Goal: Task Accomplishment & Management: Use online tool/utility

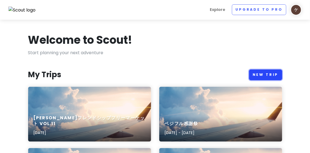
click at [263, 73] on link "New Trip" at bounding box center [265, 74] width 33 height 11
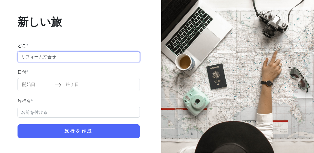
type input "リフォーム打合せ"
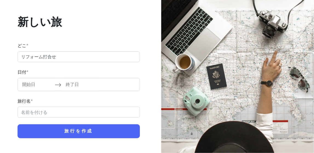
click at [84, 69] on div "日付 * カレンダーを操作して日付を選択するには、先に進んでください。疑問符キーを押すと、日付変更のキーボードショートカットが表示されます。 カレンダーを操作…" at bounding box center [79, 80] width 122 height 22
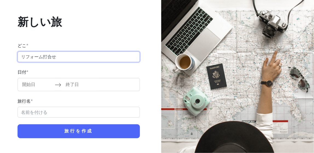
drag, startPoint x: 57, startPoint y: 56, endPoint x: 14, endPoint y: 57, distance: 42.9
click at [14, 57] on div "新しい旅 どこ * リフォーム打合せ 日付 * カレンダーを操作して日付を選択するには、先に進んでください。疑問符キーを押すと、日付変更のキーボードショートカ…" at bounding box center [78, 77] width 148 height 150
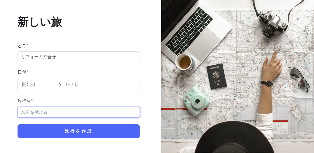
click at [50, 111] on input "旅行名 *" at bounding box center [79, 112] width 122 height 11
paste input "リフォーム打合せ"
type input "リフォーム打合せ"
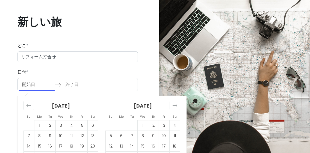
click at [30, 82] on input "開始日" at bounding box center [37, 84] width 36 height 13
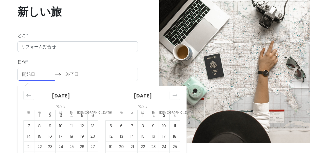
scroll to position [26, 0]
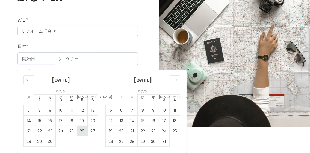
click at [84, 130] on font "26" at bounding box center [82, 130] width 5 height 5
type input "[DATE]"
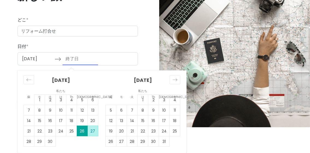
click at [93, 130] on font "27" at bounding box center [93, 130] width 5 height 5
type input "[DATE]"
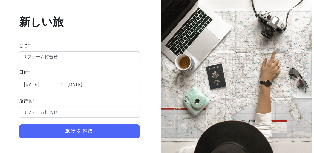
scroll to position [0, 0]
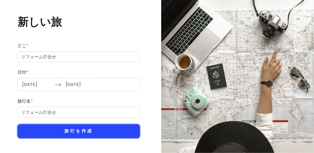
click at [95, 131] on button "旅行を作成" at bounding box center [79, 131] width 122 height 14
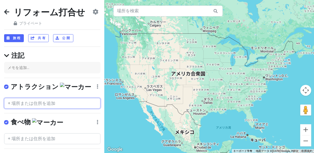
click at [40, 104] on input "text" at bounding box center [52, 103] width 96 height 11
paste input "ヴィアイン下関"
type input "ヴィアイン下関"
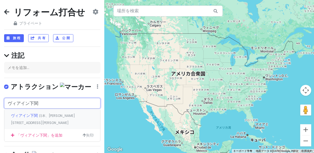
click at [29, 114] on font "ヴィアイン下関" at bounding box center [24, 115] width 27 height 5
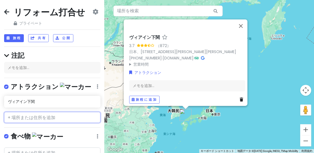
click at [46, 116] on input "text" at bounding box center [52, 117] width 96 height 11
paste input "もれなべ"
type input "もれなべ"
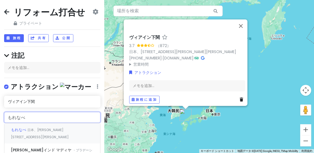
click at [24, 129] on font "もれなべ" at bounding box center [18, 129] width 15 height 5
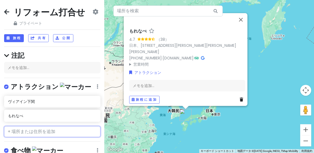
click at [47, 130] on input "text" at bounding box center [52, 131] width 96 height 11
paste input "シャトー下関"
type input "シャトー下関"
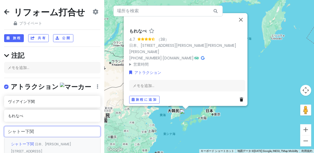
click at [30, 144] on font "シャトー下関" at bounding box center [22, 143] width 23 height 5
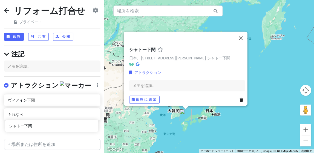
scroll to position [2, 0]
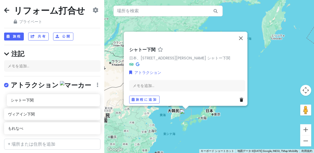
drag, startPoint x: 35, startPoint y: 131, endPoint x: 37, endPoint y: 103, distance: 28.0
click at [37, 103] on div "ヴィアイン下関 もれなべ シャトー下関" at bounding box center [52, 115] width 104 height 42
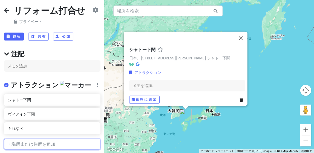
click at [25, 145] on input "text" at bounding box center [52, 144] width 96 height 11
paste input "シーモール下関"
type input "シーモール下関"
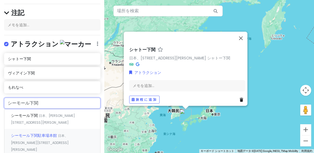
scroll to position [45, 0]
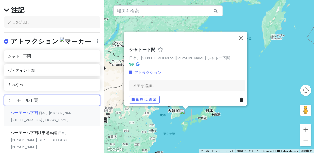
click at [30, 112] on font "シーモール下関" at bounding box center [24, 112] width 27 height 5
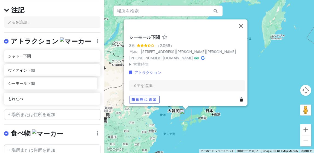
drag, startPoint x: 30, startPoint y: 102, endPoint x: 30, endPoint y: 88, distance: 14.2
click at [30, 88] on div "シャトー下関 ヴィアイン下関 もれなべ シーモール下関" at bounding box center [52, 78] width 104 height 57
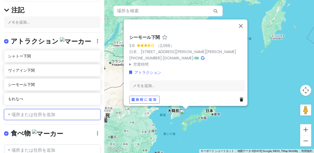
click at [39, 112] on input "text" at bounding box center [52, 114] width 96 height 11
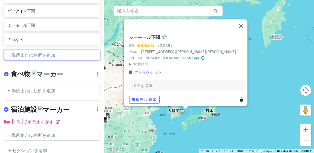
scroll to position [89, 0]
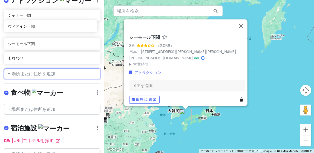
drag, startPoint x: 30, startPoint y: 25, endPoint x: 50, endPoint y: 78, distance: 56.2
click at [50, 78] on div "リフォーム打合せ プライベート 日付の変更 コピーを作成する 旅行を削除 プロになる⚡️ フィードバックをお寄せください💡 スカウトをサポート☕️ 旅程 共有…" at bounding box center [52, 76] width 104 height 153
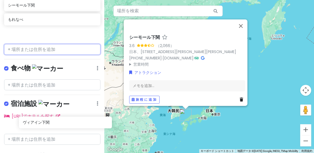
scroll to position [110, 0]
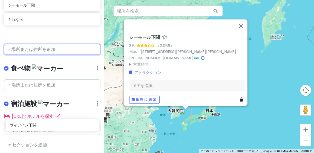
drag, startPoint x: 26, startPoint y: 30, endPoint x: 28, endPoint y: 125, distance: 95.2
click at [28, 125] on div "リフォーム打合せ プライベート 日付の変更 コピーを作成する 旅行を削除 プロになる⚡️ フィードバックをお寄せください💡 スカウトをサポート☕️ 旅程 共有…" at bounding box center [52, 76] width 104 height 153
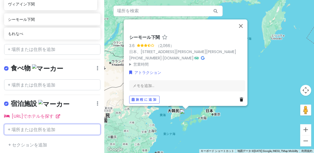
click at [27, 125] on input "text" at bounding box center [52, 129] width 96 height 11
drag, startPoint x: 16, startPoint y: 5, endPoint x: 15, endPoint y: 129, distance: 124.2
click at [15, 129] on div "リフォーム打合せ プライベート 日付の変更 コピーを作成する 旅行を削除 プロになる⚡️ フィードバックをお寄せください💡 スカウトをサポート☕️ 旅程 共有…" at bounding box center [52, 76] width 104 height 153
drag, startPoint x: 23, startPoint y: 5, endPoint x: 25, endPoint y: 142, distance: 136.7
click at [25, 142] on div "リフォーム打合せ プライベート 日付の変更 コピーを作成する 旅行を削除 プロになる⚡️ フィードバックをお寄せください💡 スカウトをサポート☕️ 旅程 共有…" at bounding box center [52, 76] width 104 height 153
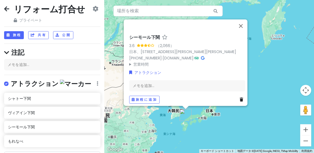
scroll to position [0, 0]
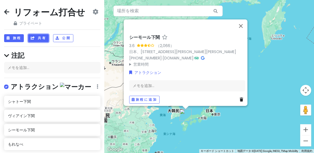
click at [36, 39] on button "共有" at bounding box center [38, 38] width 21 height 8
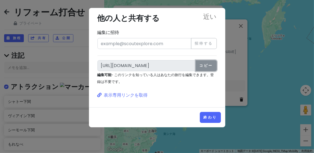
click at [209, 66] on font "コピー" at bounding box center [206, 65] width 14 height 5
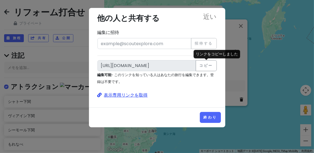
click at [140, 93] on font "表示専用リンクを取得" at bounding box center [126, 95] width 44 height 6
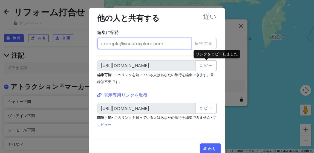
click at [138, 47] on input "編集に招待" at bounding box center [144, 43] width 94 height 11
click at [167, 53] on div "近い 他の人と共有する 編集に招待 招待する [URL][DOMAIN_NAME] コピー 編集可能 - このリンクを知っている人はあなたの旅行を編集できます…" at bounding box center [156, 69] width 127 height 115
click at [290, 41] on div "近い 他の人と共有する 編集に招待 招待する [URL][DOMAIN_NAME] コピー 編集可能 - このリンクを知っている人はあなたの旅行を編集できます…" at bounding box center [157, 76] width 314 height 153
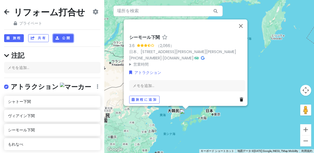
click at [65, 39] on font "公開" at bounding box center [66, 38] width 8 height 5
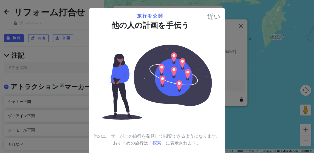
click at [282, 54] on div "近い 旅行を公開 他の人の計画を手伝う 他のユーザーがこの旅行を発見して閲覧できるようになります。おすすめの旅行は 「探索」 に表示されます。 プレビュー キ…" at bounding box center [157, 76] width 314 height 153
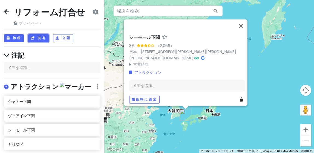
click at [38, 40] on font "共有" at bounding box center [42, 38] width 8 height 5
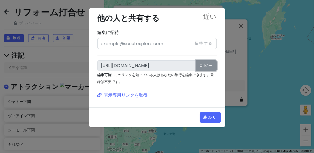
click at [210, 65] on font "コピー" at bounding box center [206, 65] width 14 height 5
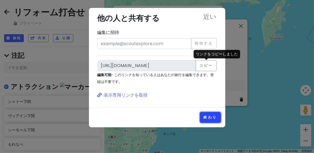
click at [213, 117] on font "終わり" at bounding box center [210, 117] width 14 height 5
